Goal: Use online tool/utility: Utilize a website feature to perform a specific function

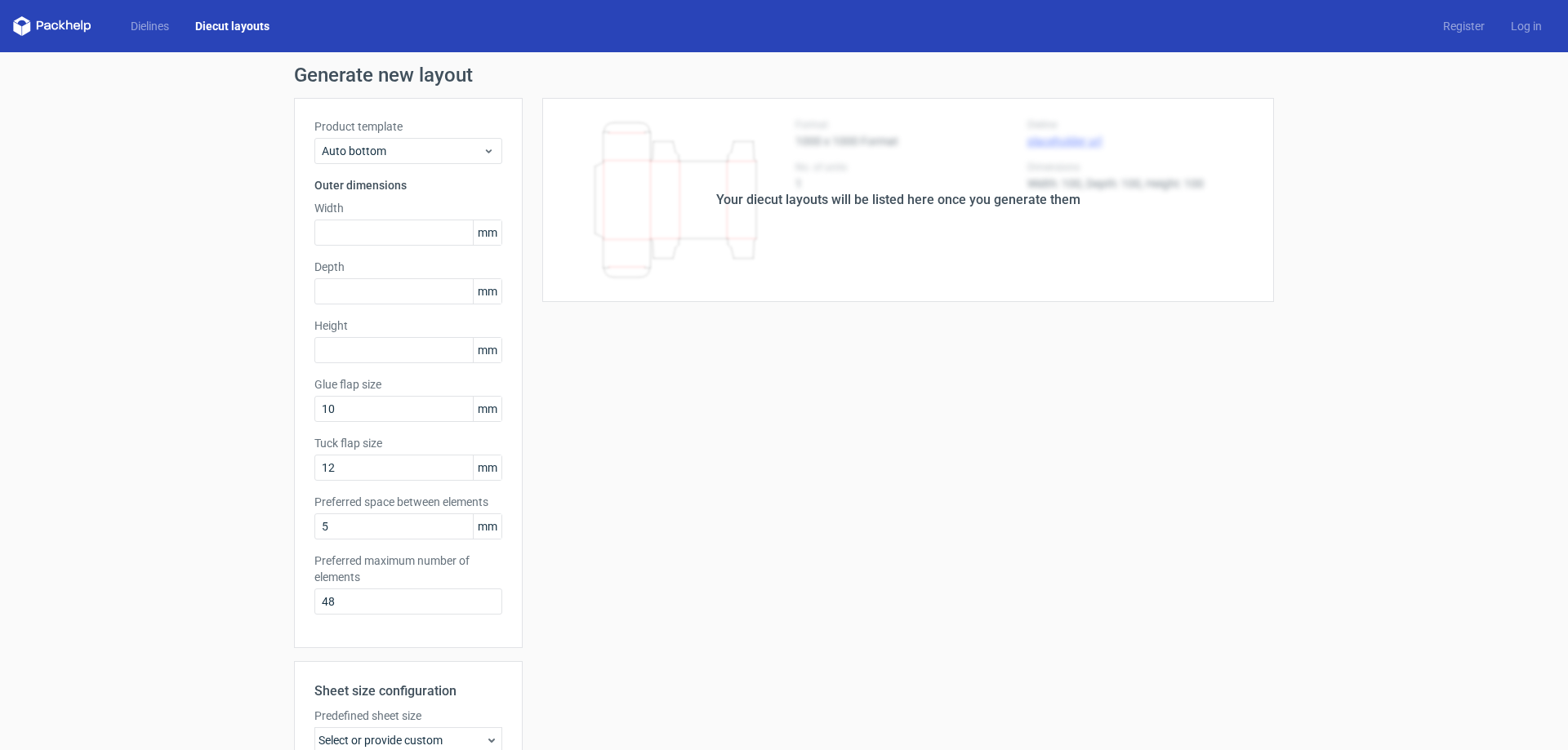
click at [812, 307] on div "Your diecut layouts will be listed here once you generate them Height Depth Wid…" at bounding box center [898, 540] width 751 height 886
click at [891, 199] on div "Your diecut layouts will be listed here once you generate them" at bounding box center [899, 200] width 364 height 20
click at [395, 152] on span "Auto bottom" at bounding box center [402, 151] width 161 height 16
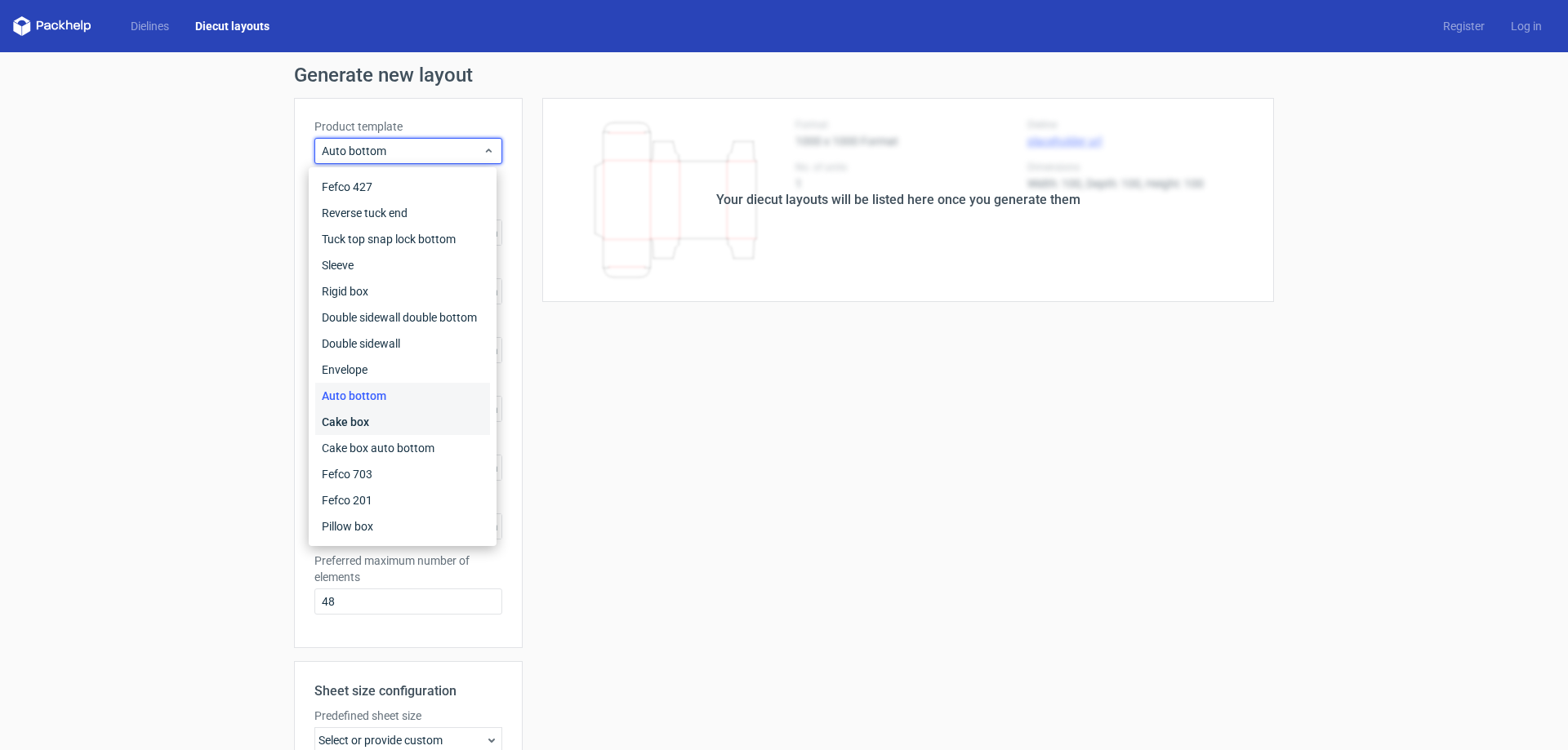
click at [383, 423] on div "Cake box" at bounding box center [403, 421] width 175 height 26
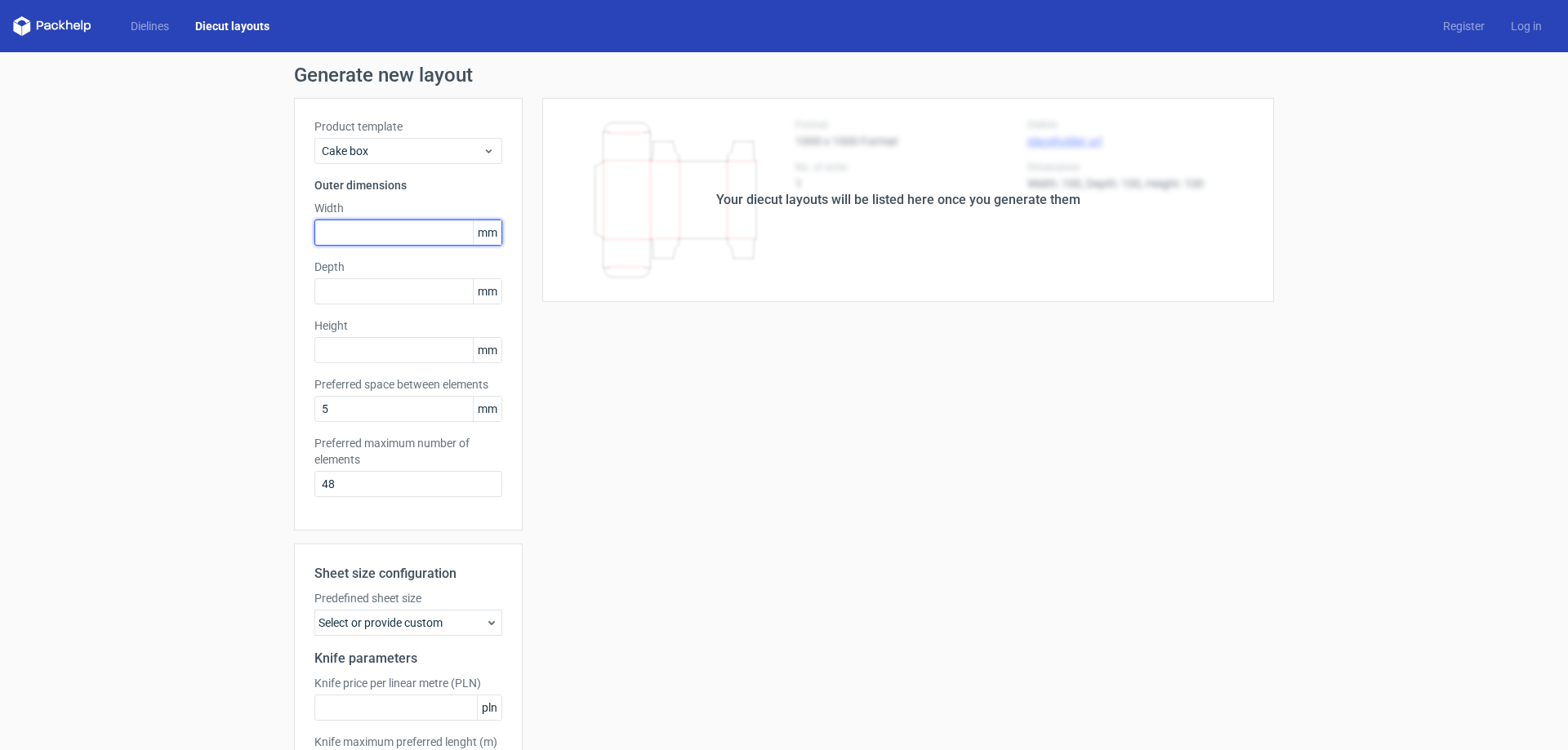
click at [372, 231] on input "text" at bounding box center [408, 232] width 188 height 26
click at [487, 229] on span "mm" at bounding box center [487, 233] width 28 height 25
click at [490, 234] on span "mm" at bounding box center [487, 233] width 28 height 25
click at [676, 471] on div "Your diecut layouts will be listed here once you generate them Height Depth Wid…" at bounding box center [898, 482] width 751 height 769
